Goal: Information Seeking & Learning: Learn about a topic

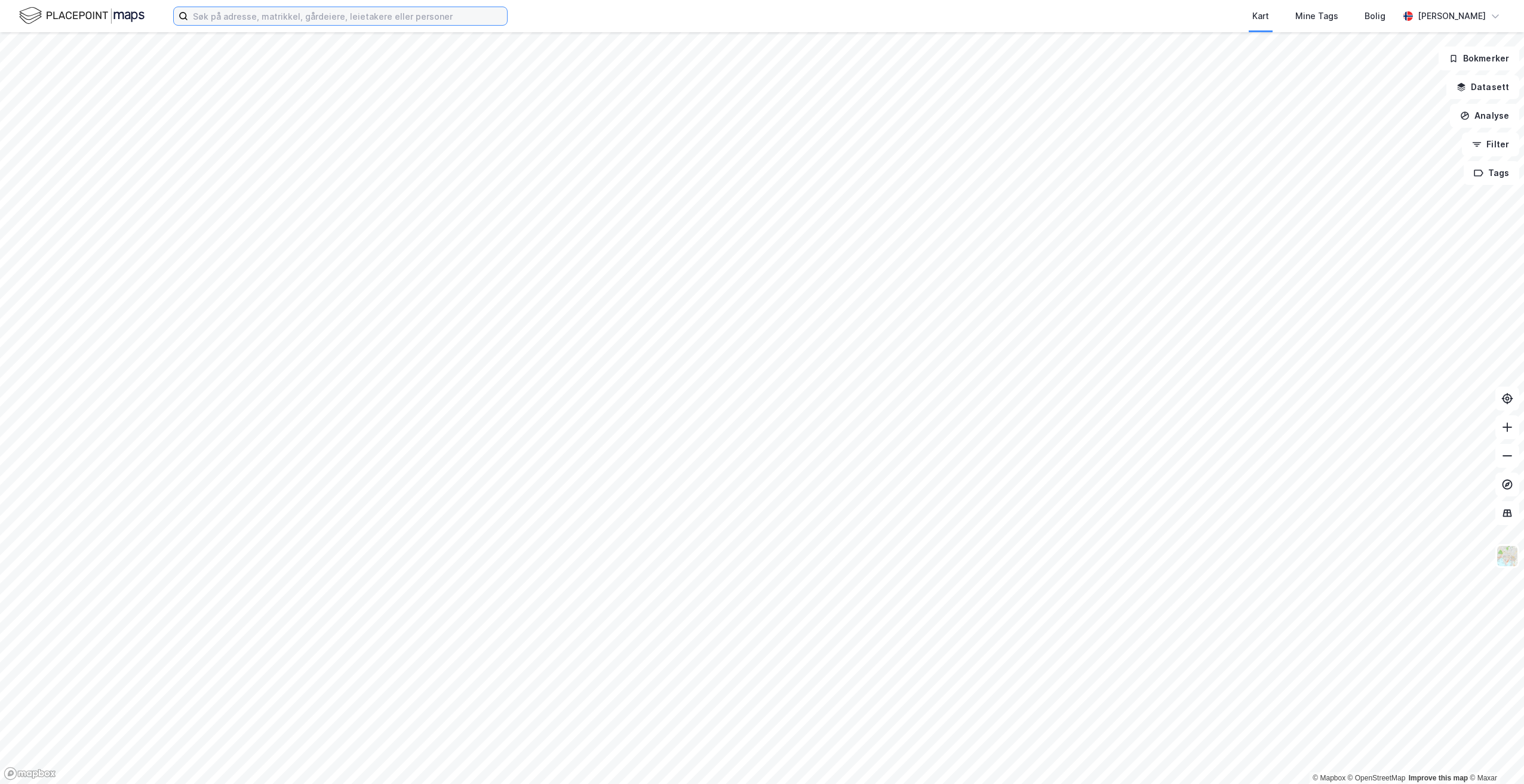
click at [326, 20] on input at bounding box center [347, 16] width 319 height 18
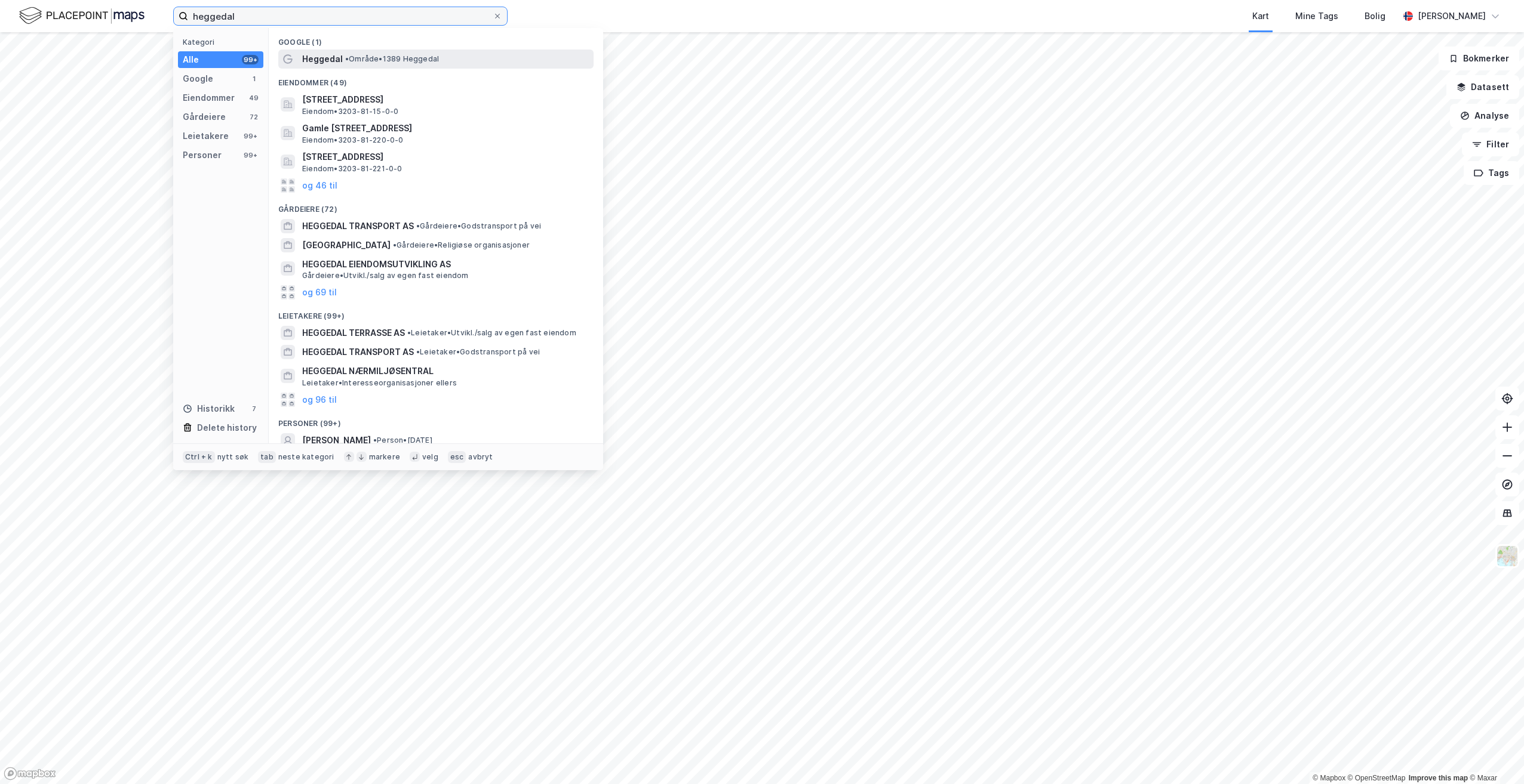
type input "heggedal"
click at [331, 59] on span "Heggedal" at bounding box center [322, 59] width 40 height 15
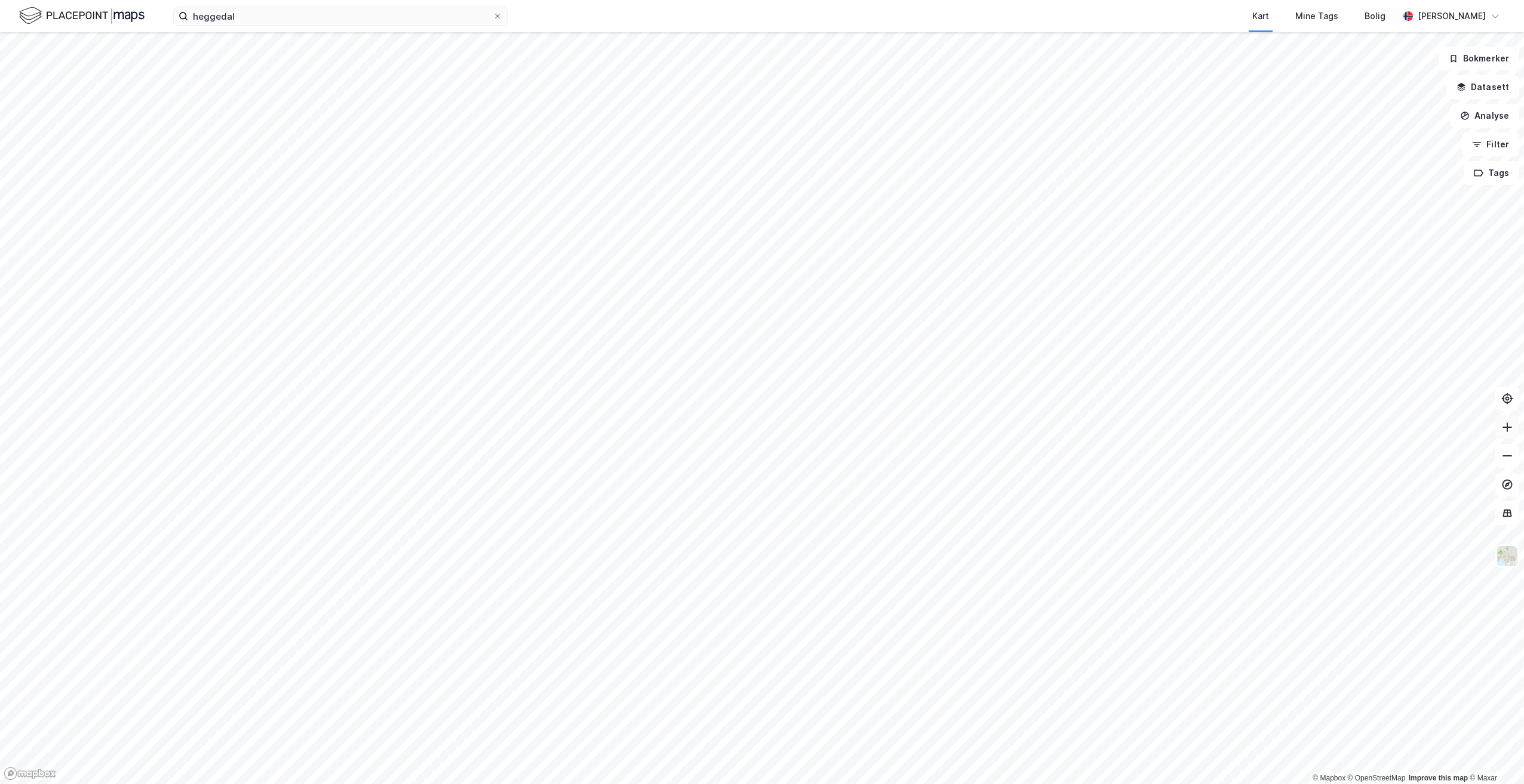
click at [1509, 427] on icon at bounding box center [1506, 427] width 10 height 1
click at [1508, 427] on icon at bounding box center [1506, 427] width 10 height 1
click at [1508, 427] on icon at bounding box center [1507, 427] width 12 height 12
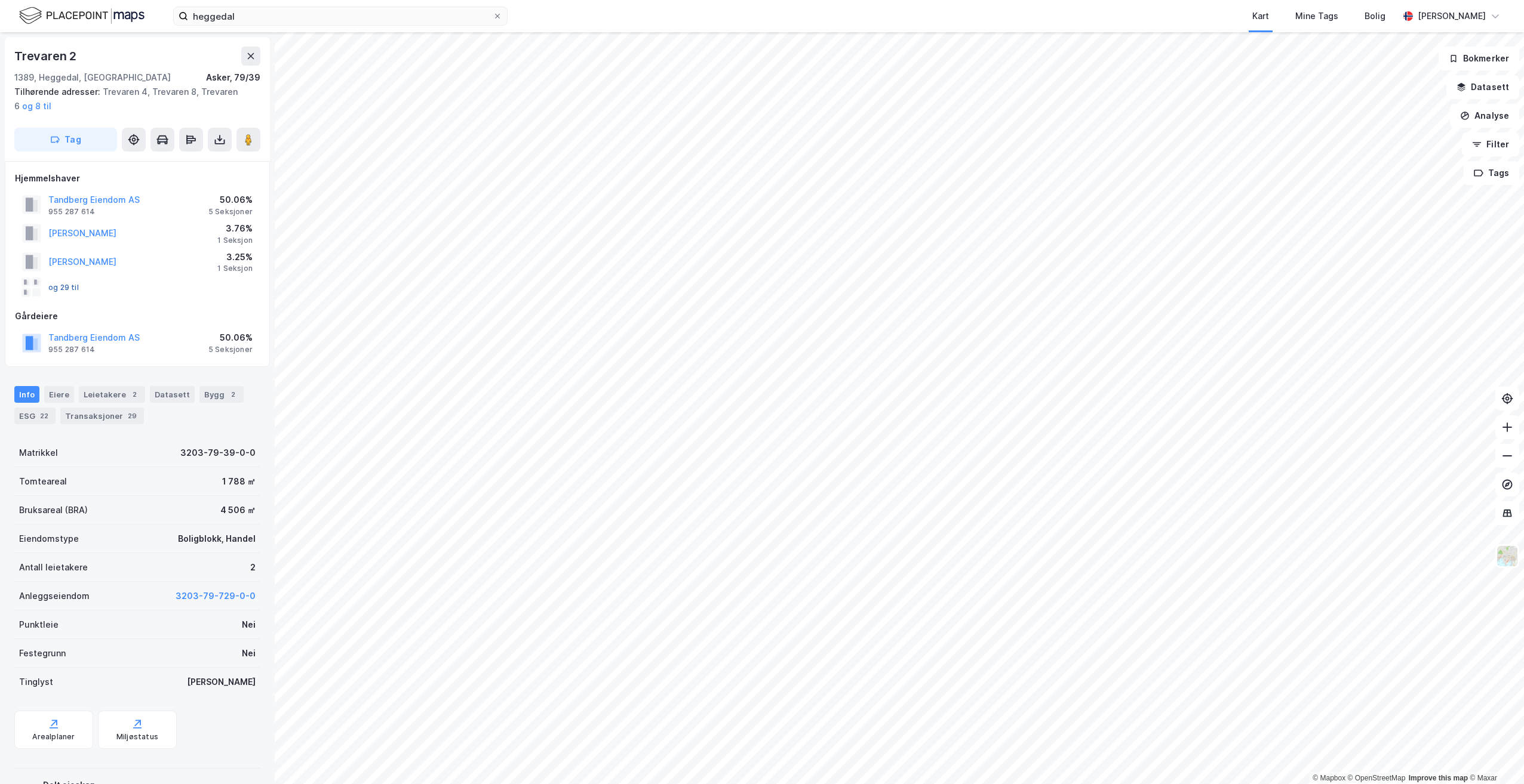
click at [0, 0] on button "og 29 til" at bounding box center [0, 0] width 0 height 0
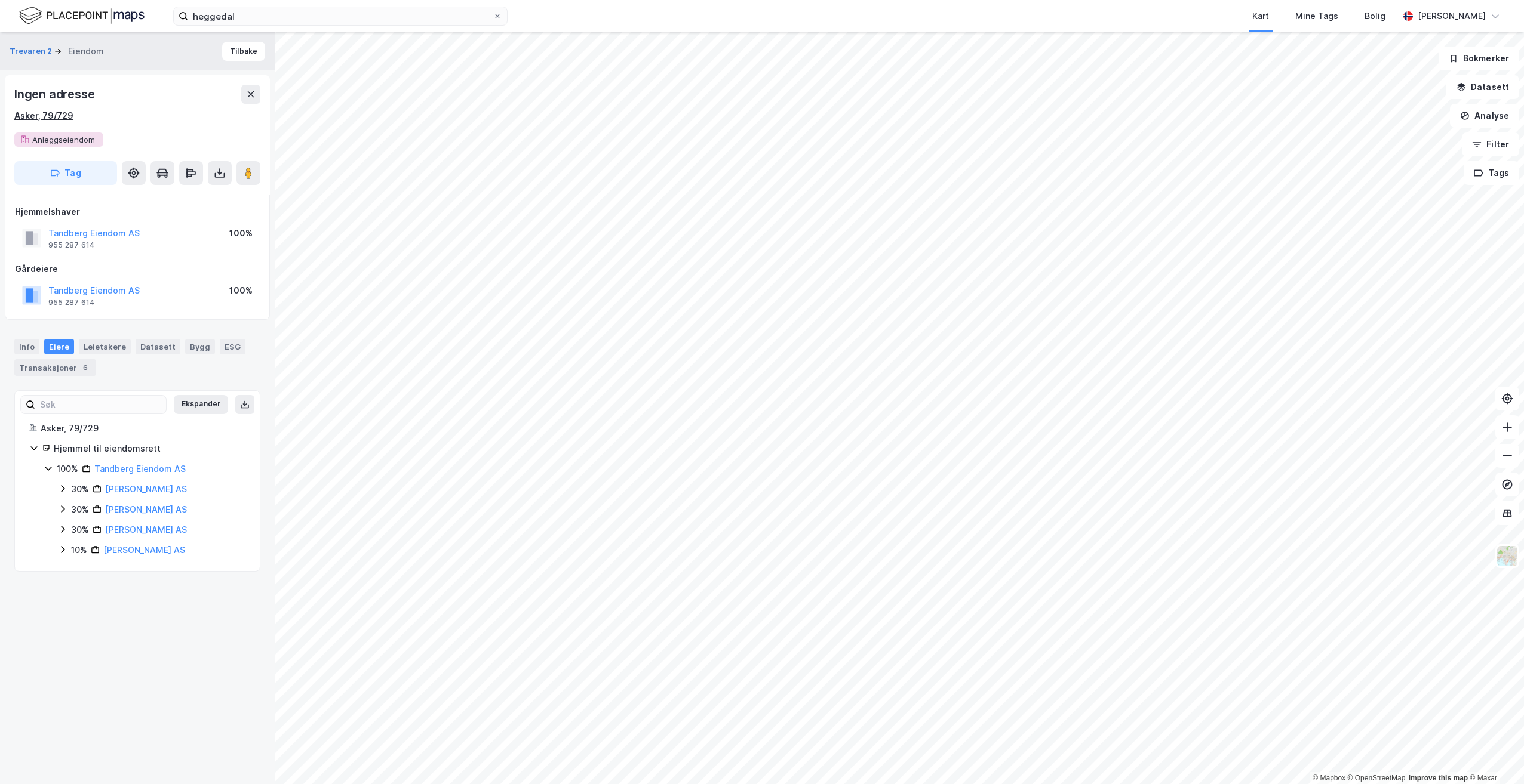
click at [57, 113] on div "Asker, 79/729" at bounding box center [44, 116] width 59 height 15
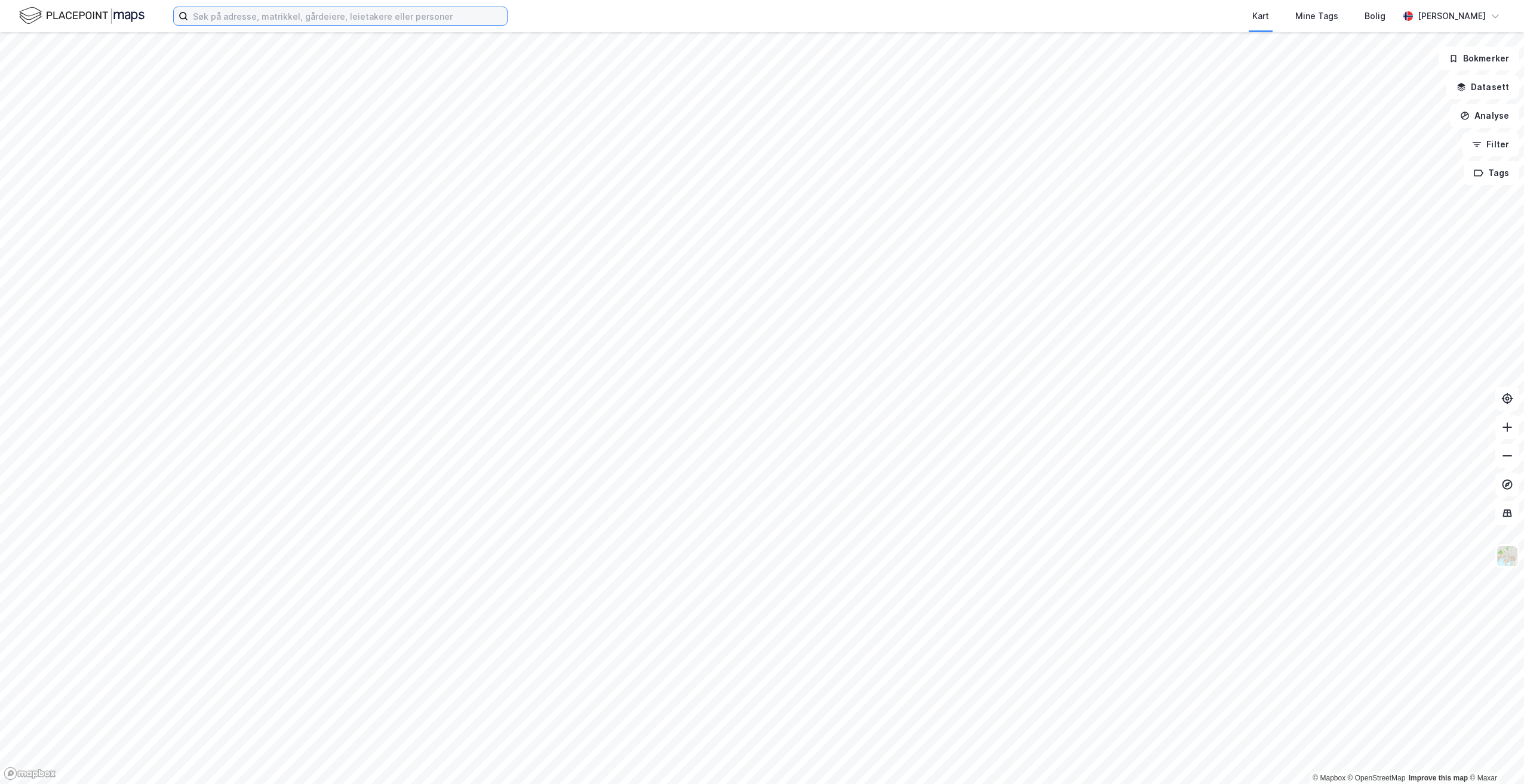
click at [261, 18] on input at bounding box center [347, 16] width 319 height 18
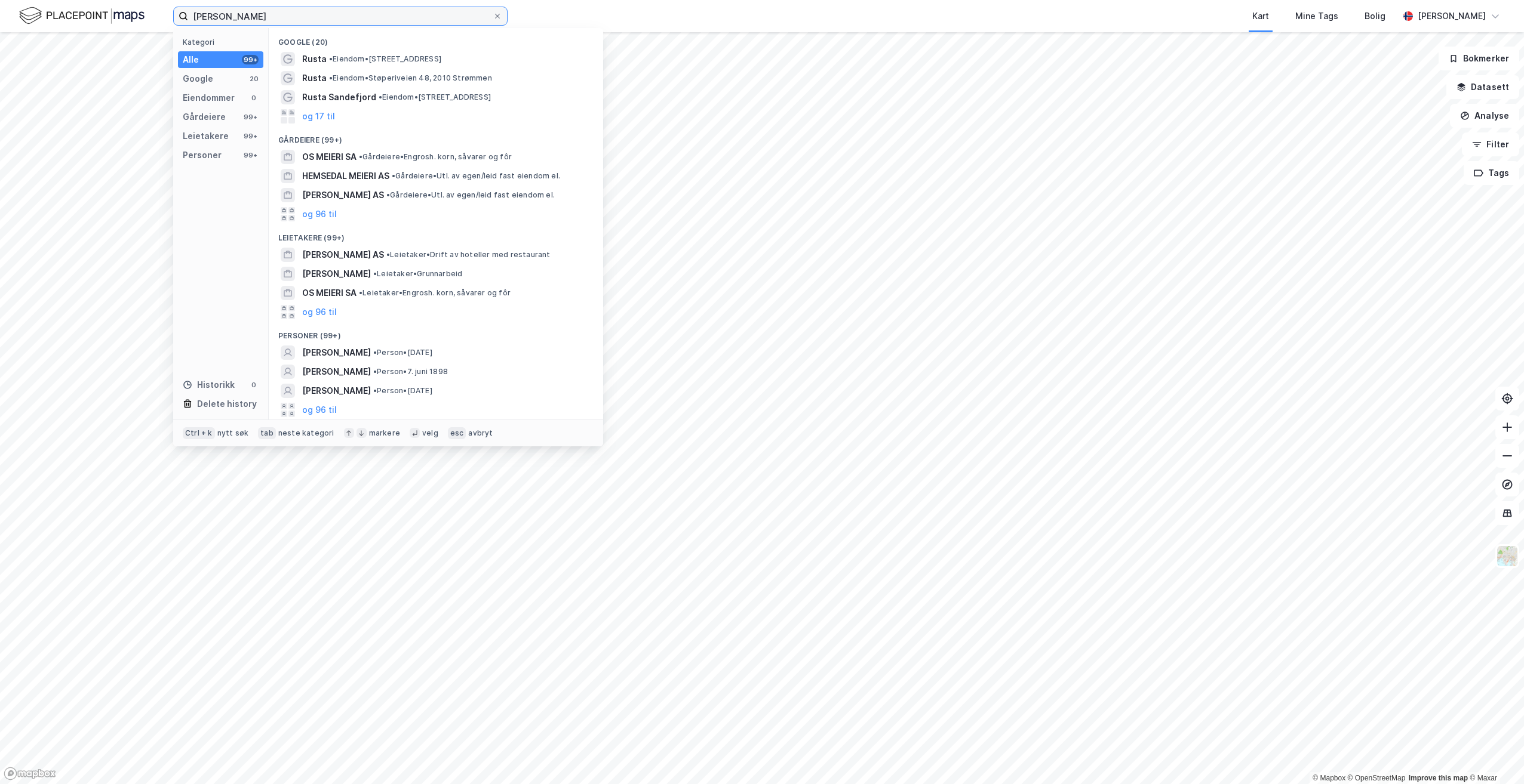
drag, startPoint x: 259, startPoint y: 15, endPoint x: 120, endPoint y: 15, distance: 139.0
click at [120, 15] on div "[PERSON_NAME] Kategori Alle 99+ Google 20 Eiendommer 0 Gårdeiere 99+ Leietakere…" at bounding box center [762, 16] width 1524 height 32
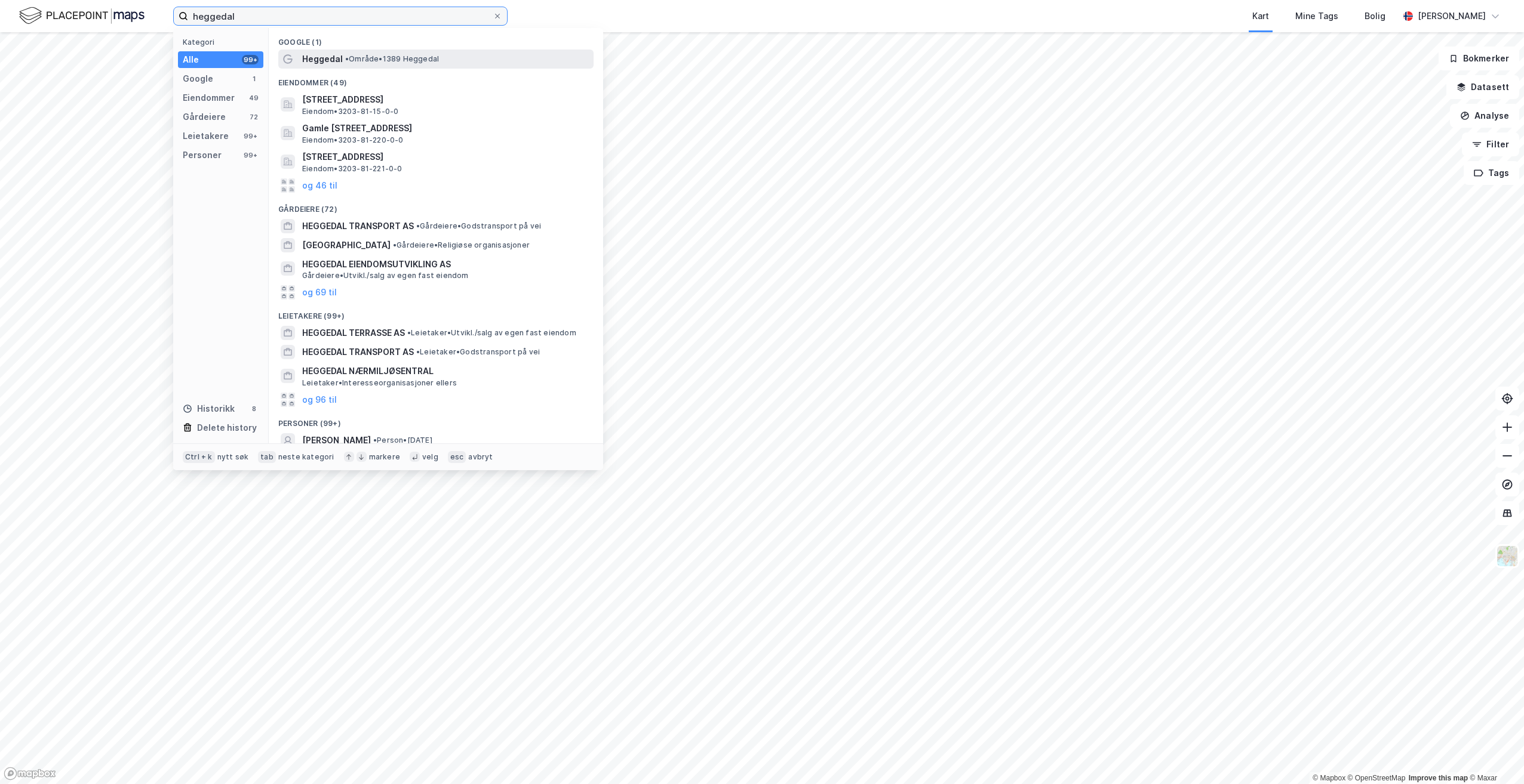
type input "heggedal"
click at [398, 60] on span "• Område • 1389 Heggedal" at bounding box center [392, 59] width 94 height 10
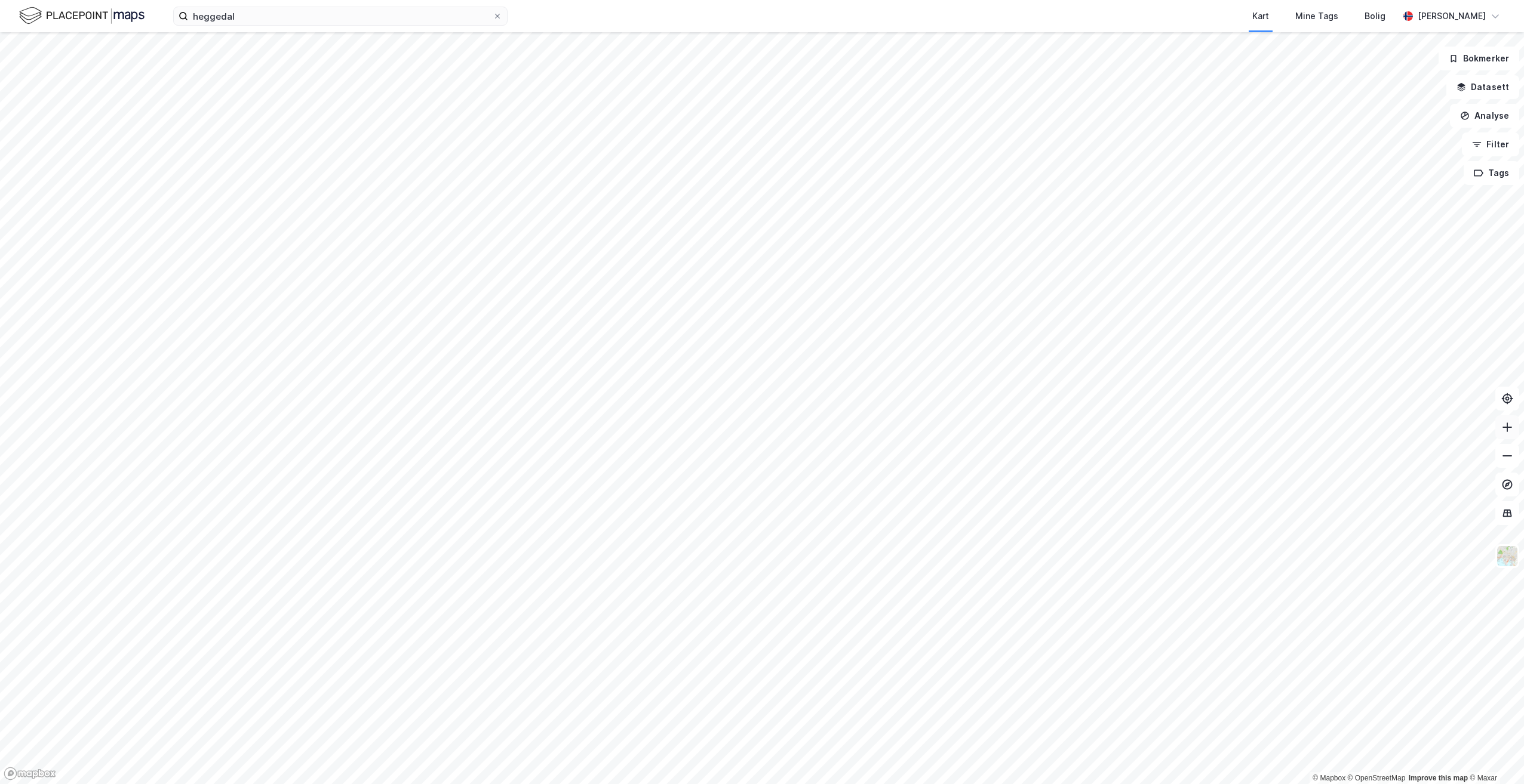
click at [1505, 427] on icon at bounding box center [1506, 427] width 10 height 1
click at [593, 258] on button "Lukk" at bounding box center [592, 261] width 32 height 19
